Goal: Obtain resource: Download file/media

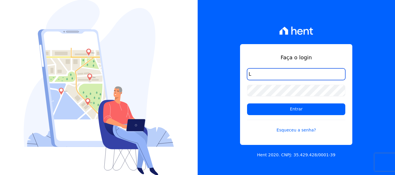
type input "LO"
drag, startPoint x: 273, startPoint y: 70, endPoint x: 225, endPoint y: 69, distance: 47.1
click at [225, 69] on div "Faça o login LO Entrar Esqueceu a senha? Hent 2020. CNPJ: 35.429.428/0001-39" at bounding box center [297, 87] width 198 height 175
type input "lorena@h2urbanismo.com.br"
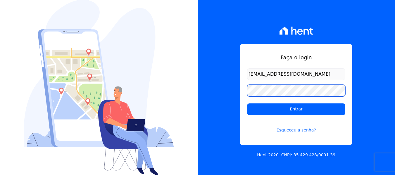
click at [247, 104] on input "Entrar" at bounding box center [296, 110] width 98 height 12
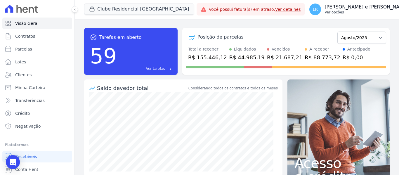
click at [325, 13] on p "Ver opções" at bounding box center [367, 12] width 84 height 5
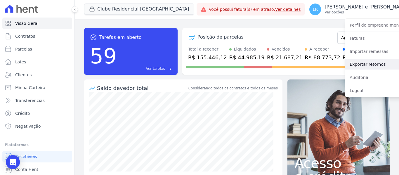
click at [350, 66] on link "Exportar retornos" at bounding box center [382, 64] width 75 height 11
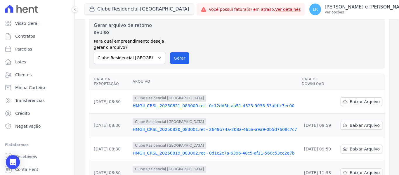
scroll to position [29, 0]
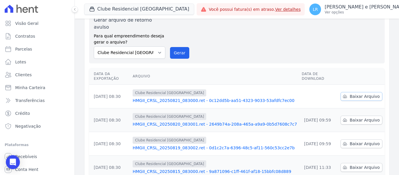
click at [355, 92] on link "Baixar Arquivo" at bounding box center [362, 96] width 42 height 9
